Goal: Information Seeking & Learning: Check status

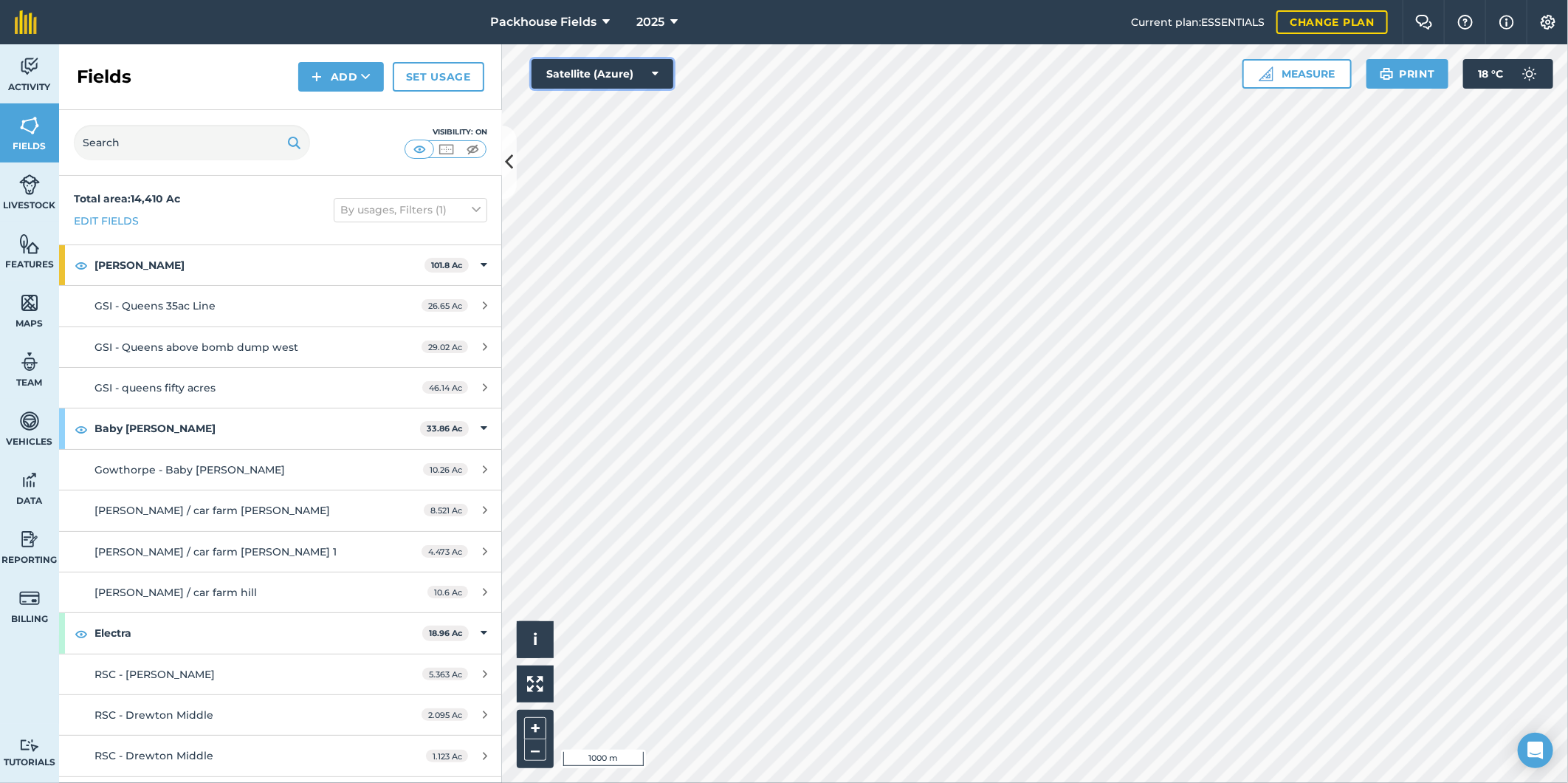
click at [622, 80] on button "Satellite (Azure)" at bounding box center [602, 74] width 142 height 29
click at [633, 128] on button "Satellite (Mapbox)" at bounding box center [602, 132] width 142 height 29
click at [1567, 429] on html "Packhouse Fields 2025 Current plan : ESSENTIALS Change plan Farm Chat Help Info…" at bounding box center [784, 392] width 1568 height 783
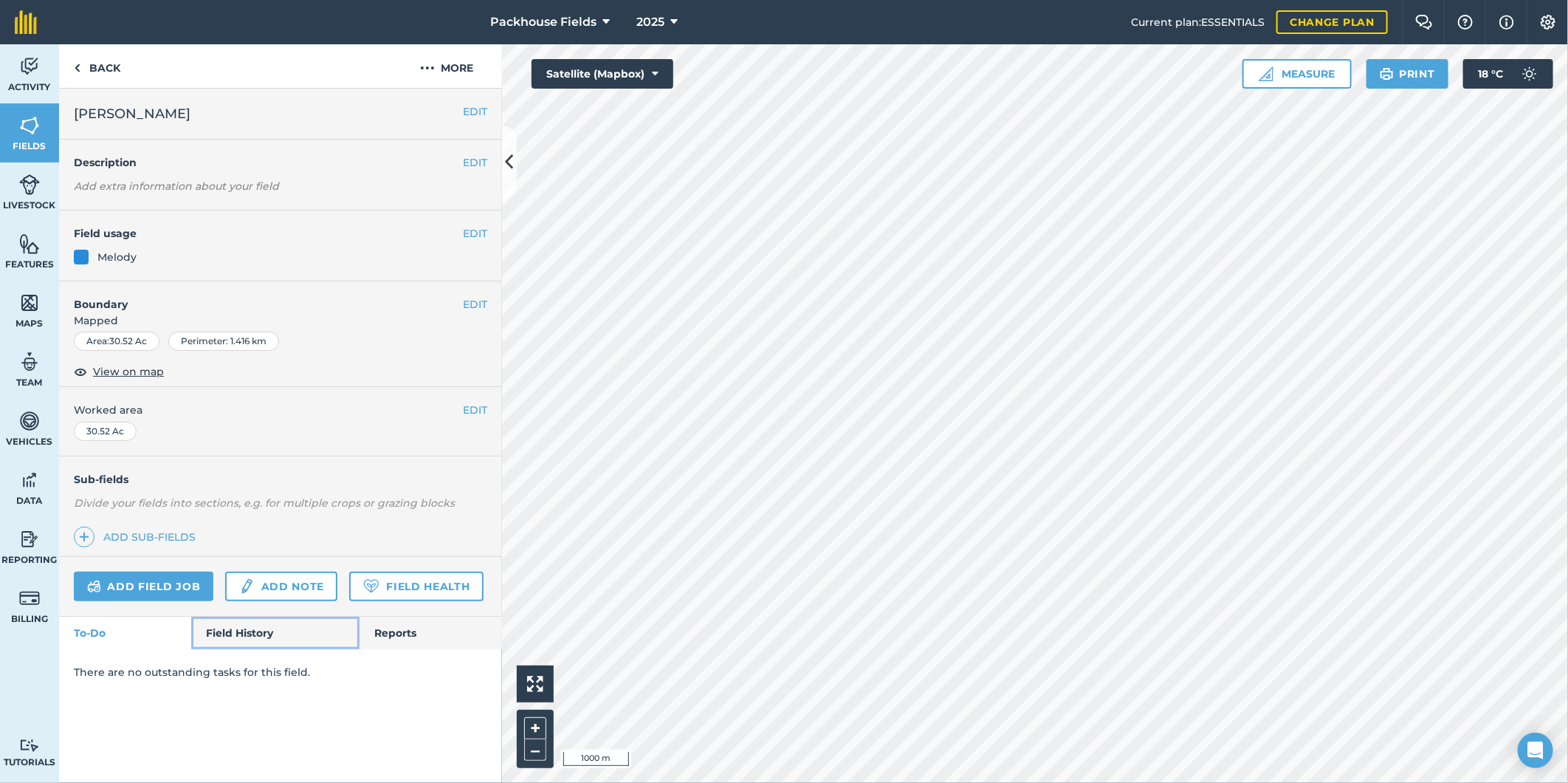
click at [251, 633] on link "Field History" at bounding box center [274, 632] width 167 height 32
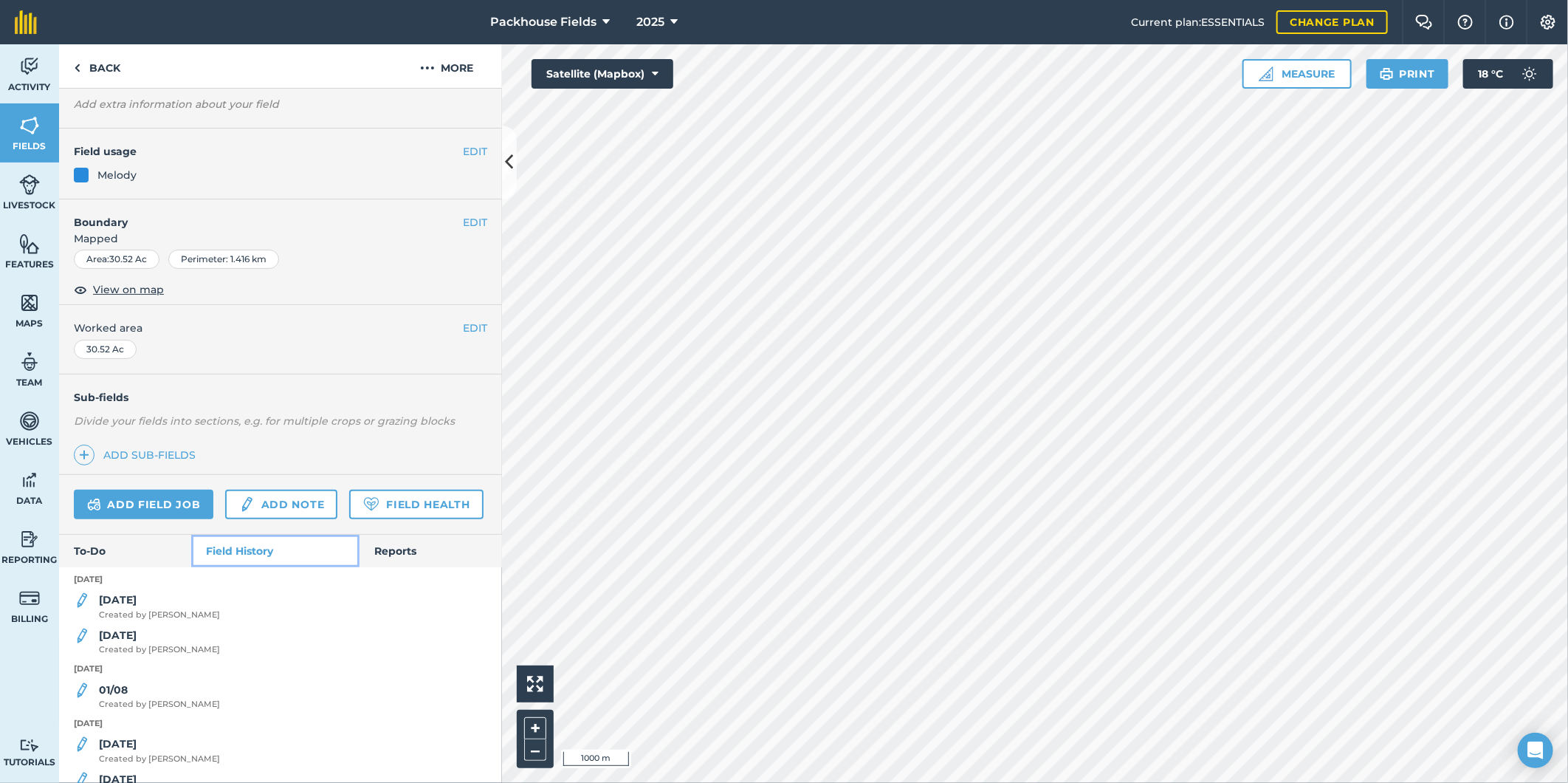
scroll to position [109, 0]
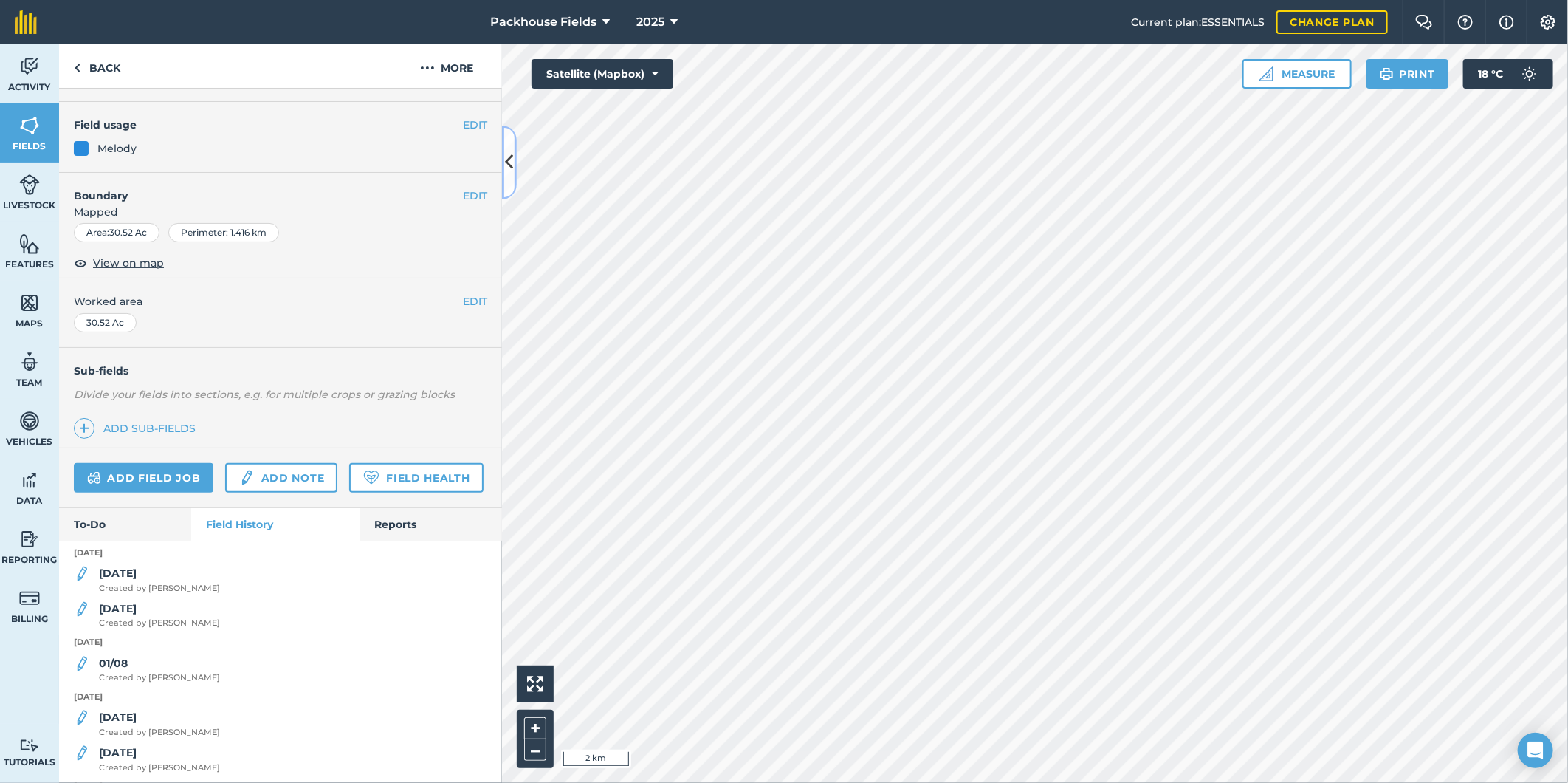
click at [511, 154] on icon at bounding box center [510, 162] width 8 height 26
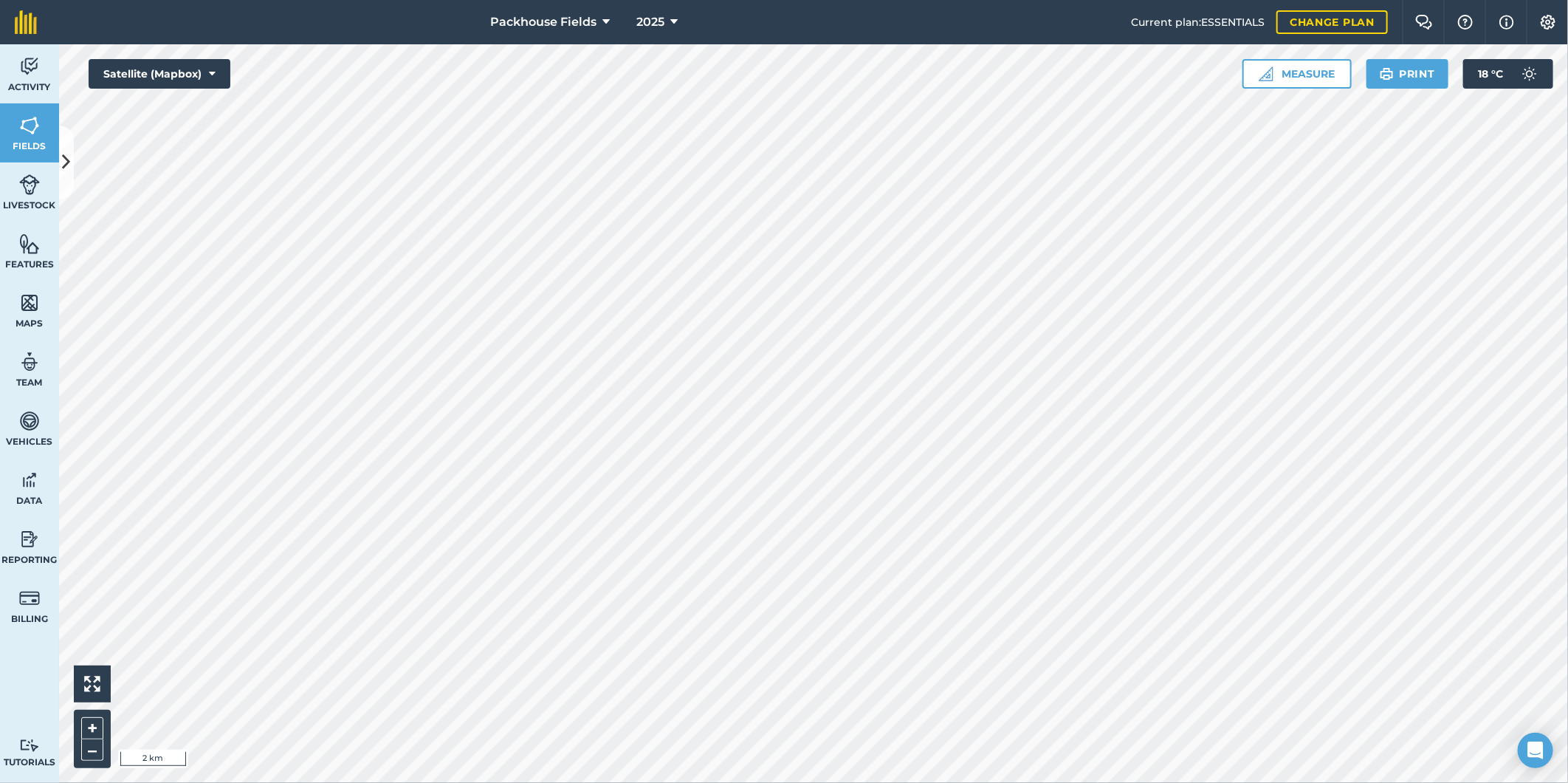
click at [72, 161] on div "Activity Fields Livestock Features Maps Team Vehicles Data Reporting Billing Tu…" at bounding box center [784, 414] width 1568 height 739
click at [72, 161] on button at bounding box center [66, 163] width 15 height 74
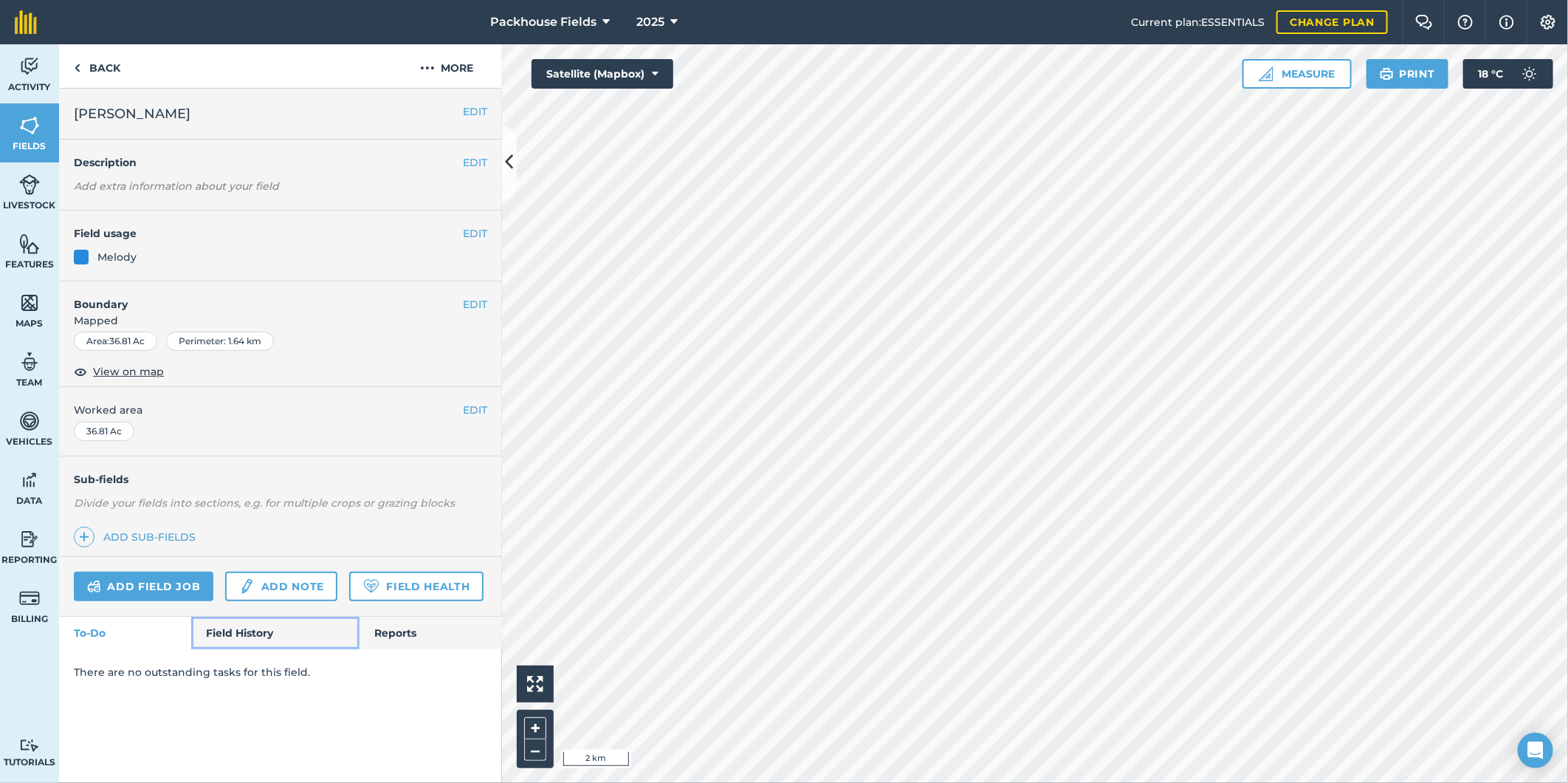
click at [242, 633] on link "Field History" at bounding box center [274, 632] width 167 height 32
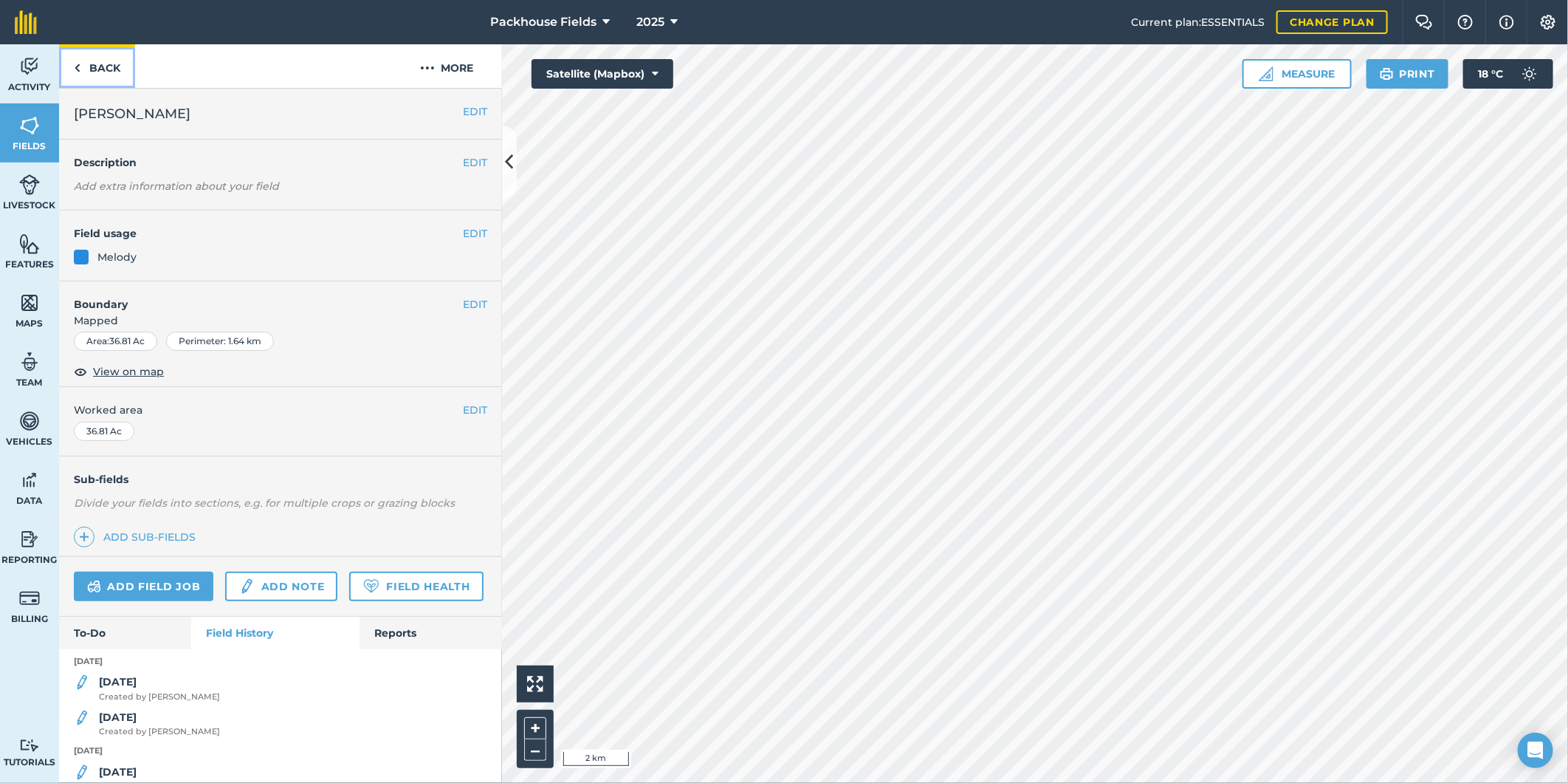
click at [98, 48] on link "Back" at bounding box center [97, 66] width 76 height 44
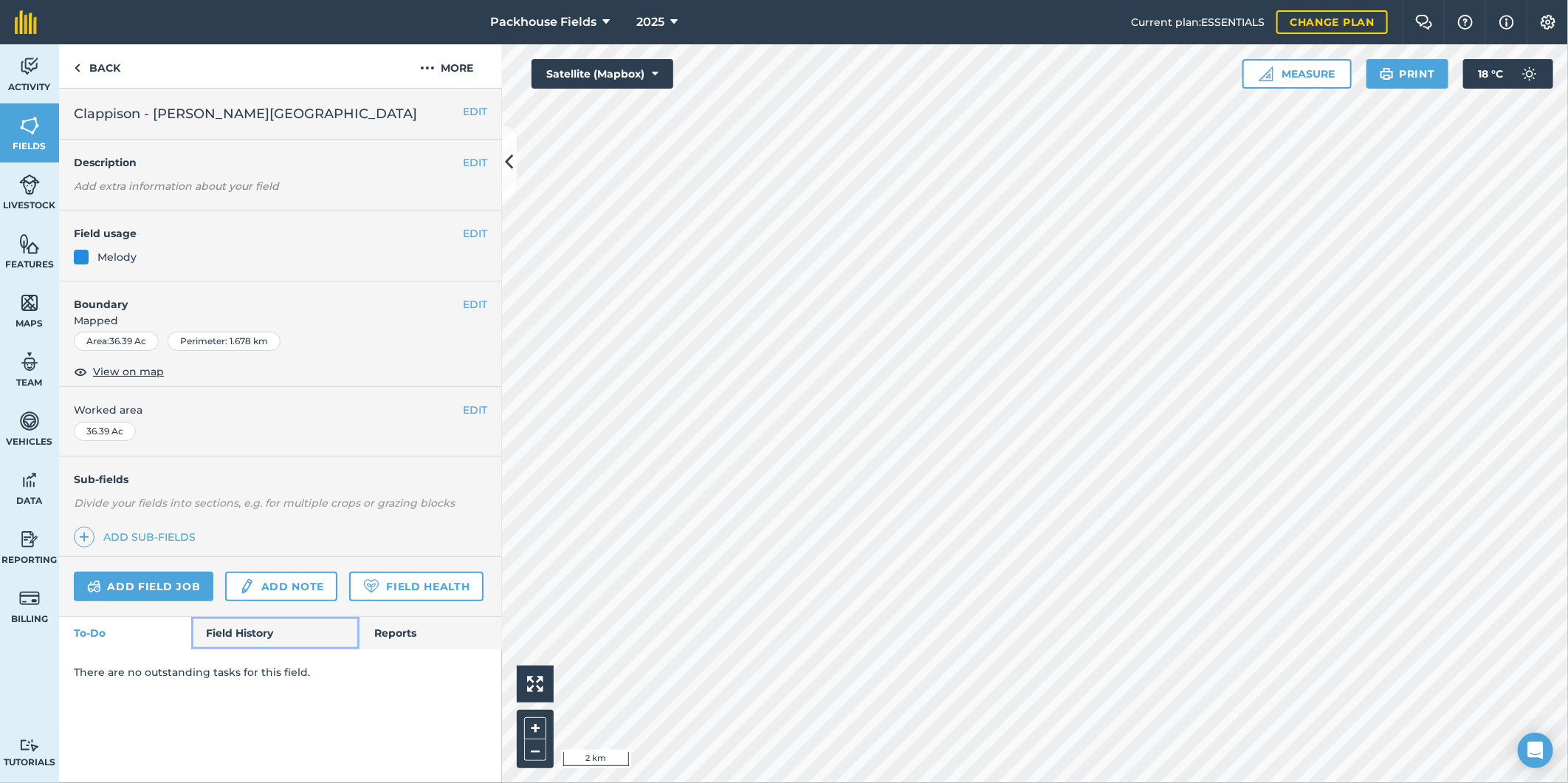
click at [248, 622] on link "Field History" at bounding box center [274, 632] width 167 height 32
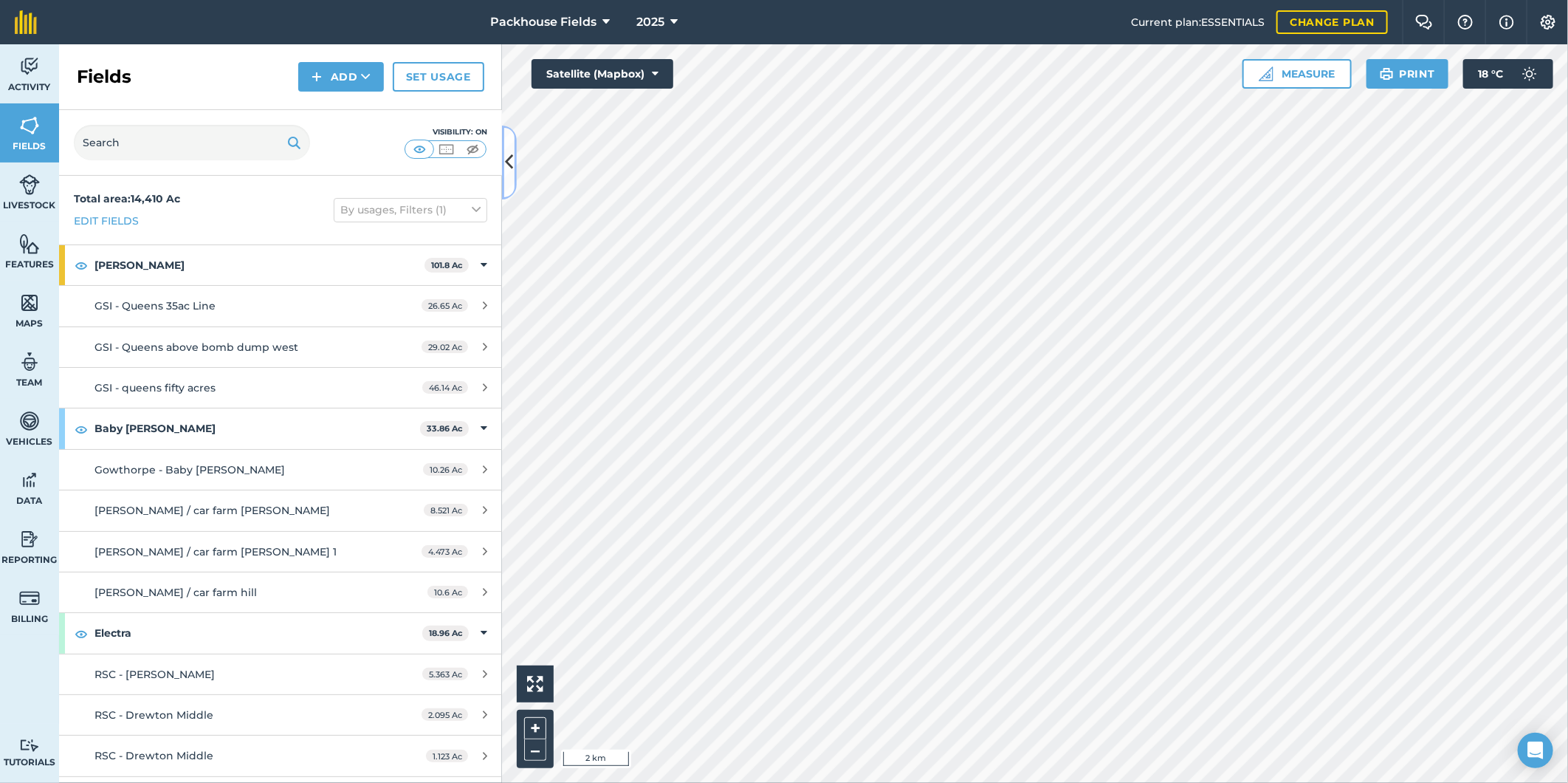
click at [507, 155] on icon at bounding box center [510, 162] width 8 height 26
